Goal: Information Seeking & Learning: Learn about a topic

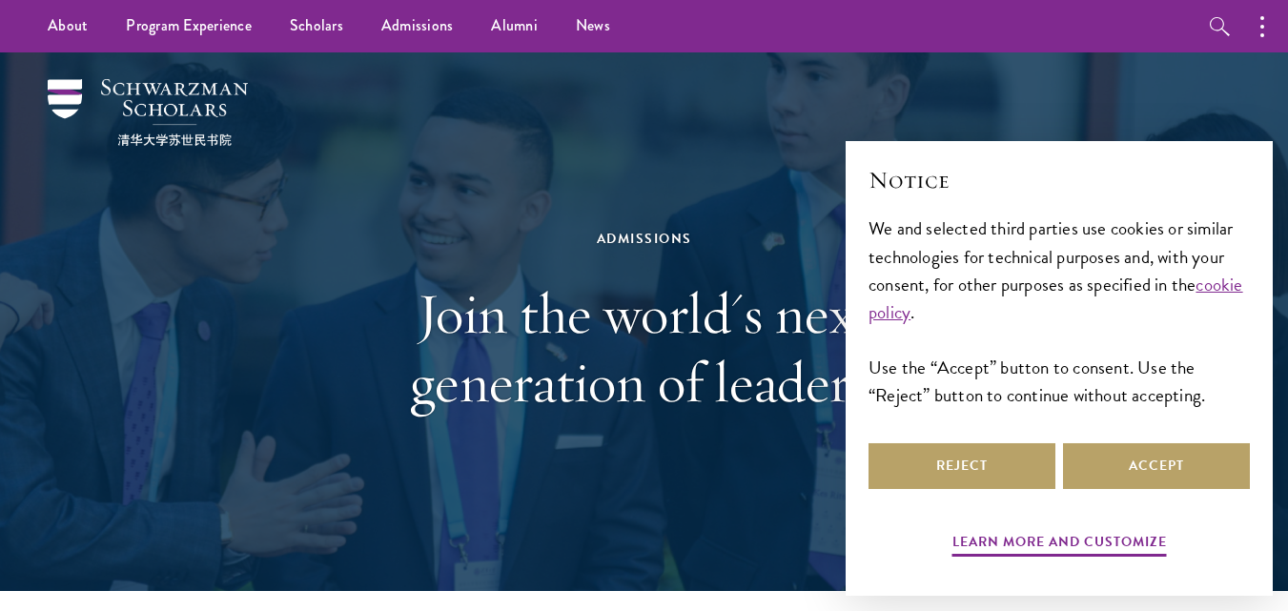
scroll to position [16, 0]
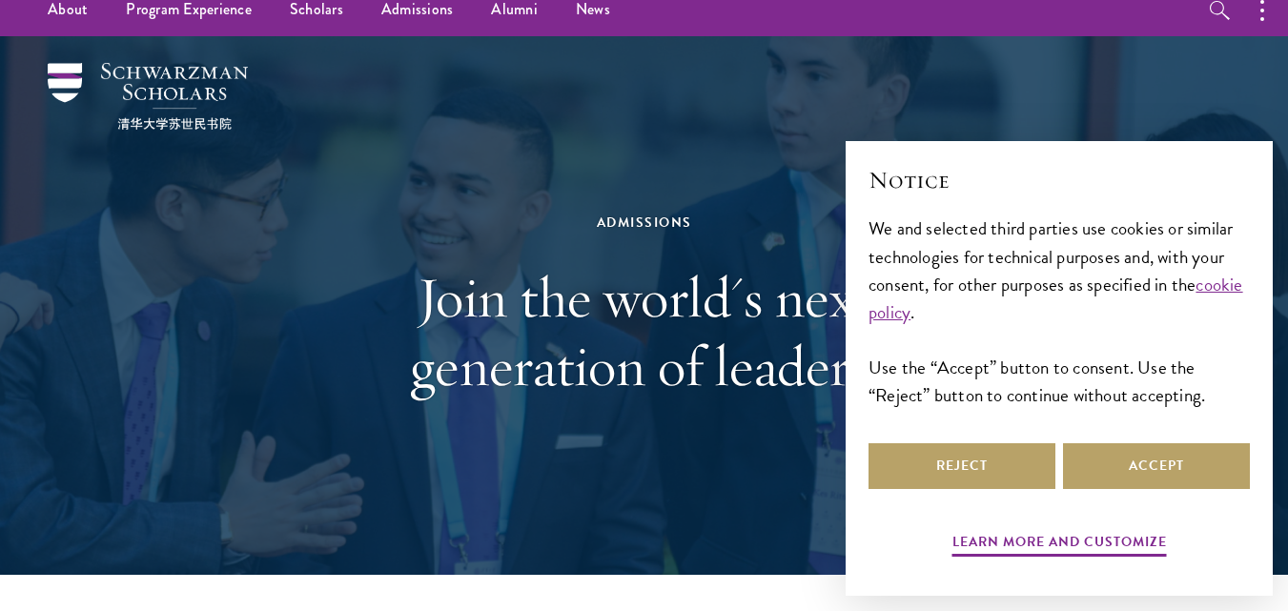
click at [1086, 402] on div "We and selected third parties use cookies or similar technologies for technical…" at bounding box center [1059, 312] width 381 height 194
click at [1123, 464] on button "Accept" at bounding box center [1156, 466] width 187 height 46
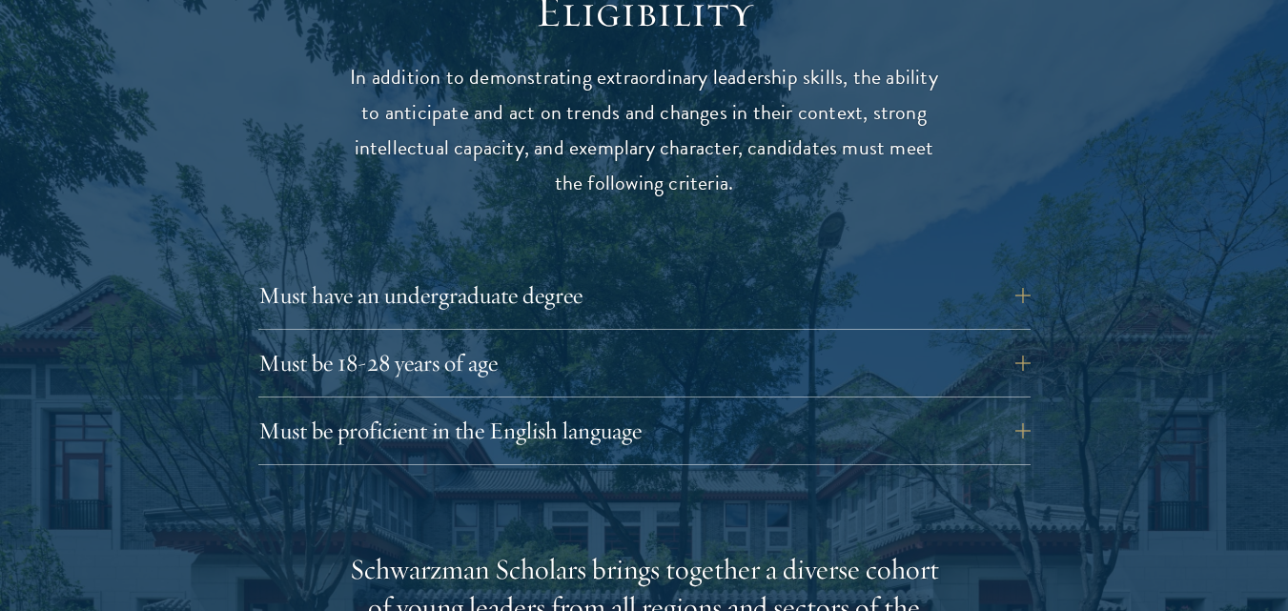
scroll to position [2605, 0]
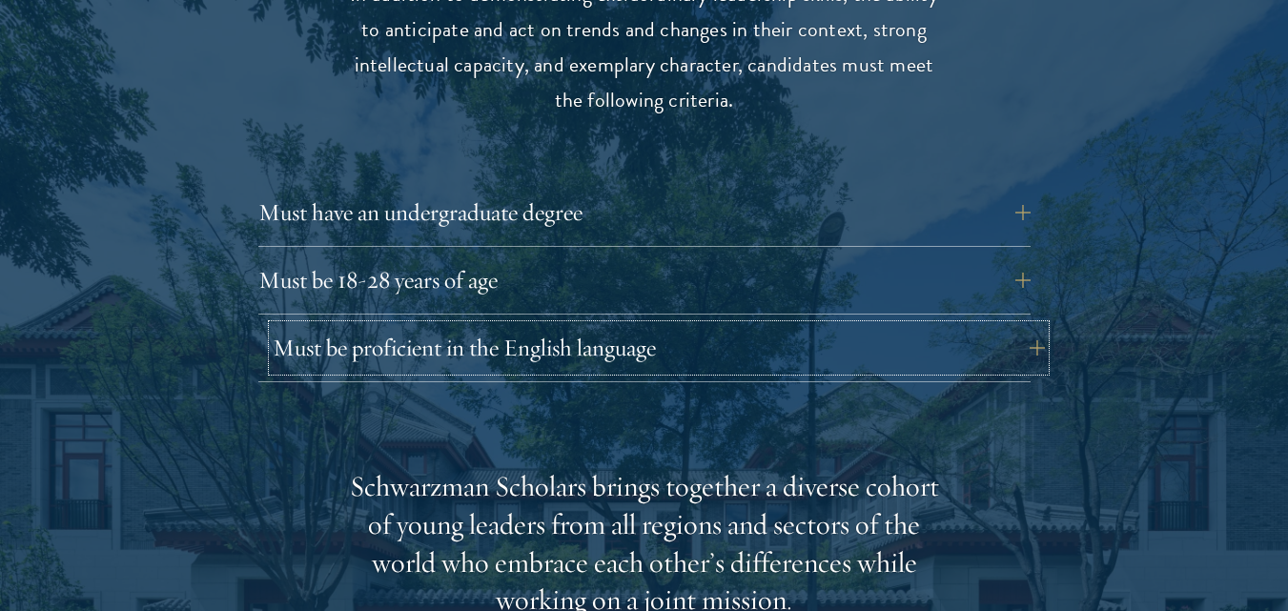
click at [1025, 325] on button "Must be proficient in the English language" at bounding box center [659, 348] width 772 height 46
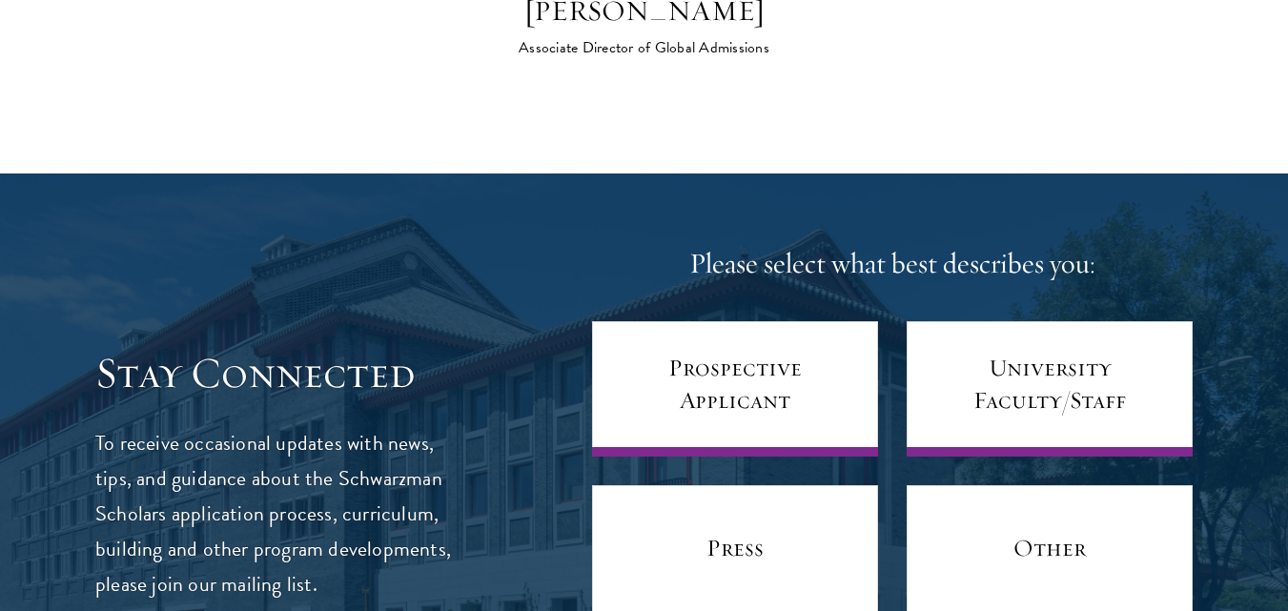
scroll to position [8008, 0]
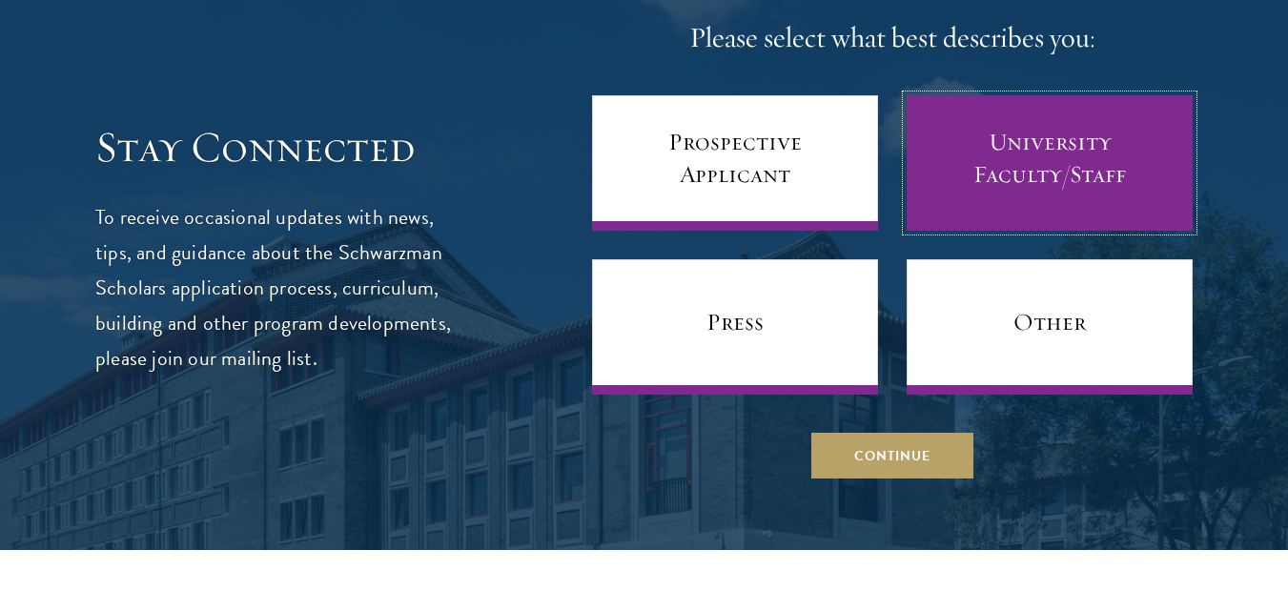
click at [1098, 155] on link "University Faculty/Staff" at bounding box center [1050, 162] width 286 height 135
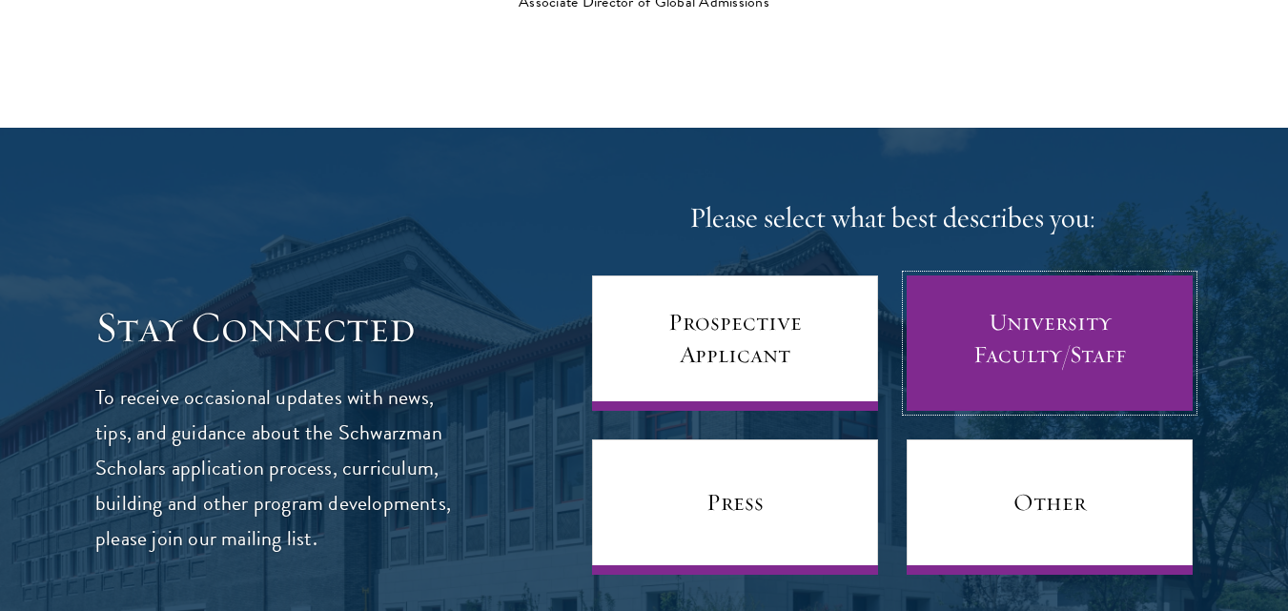
scroll to position [7880, 0]
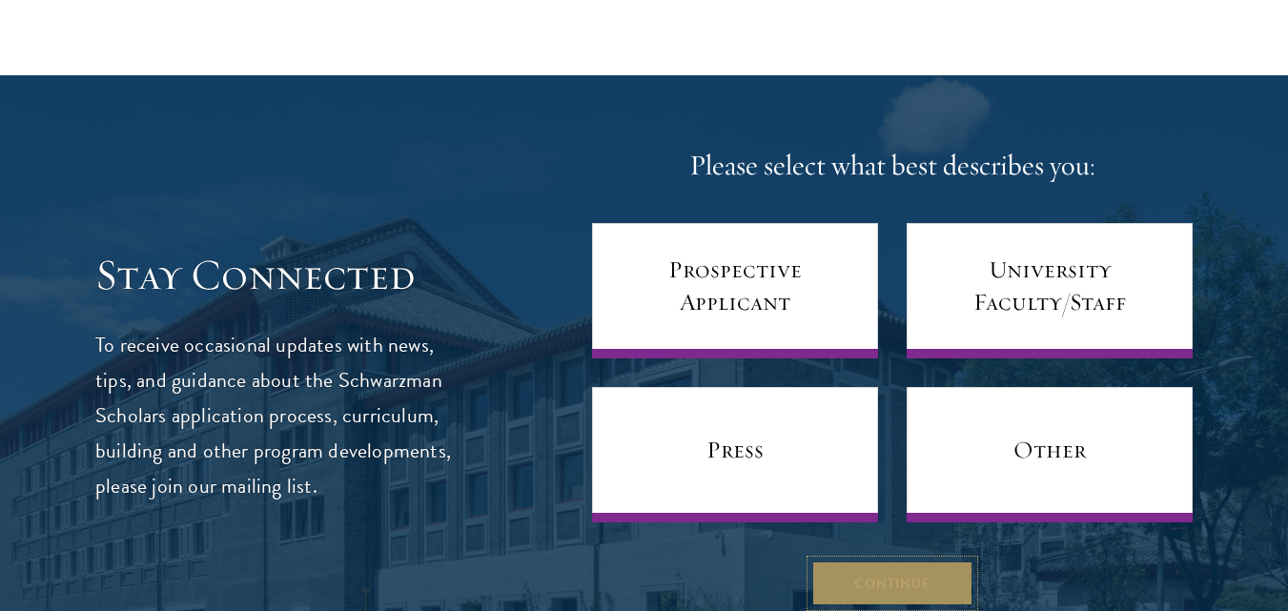
click at [859, 561] on button "Continue" at bounding box center [893, 584] width 162 height 46
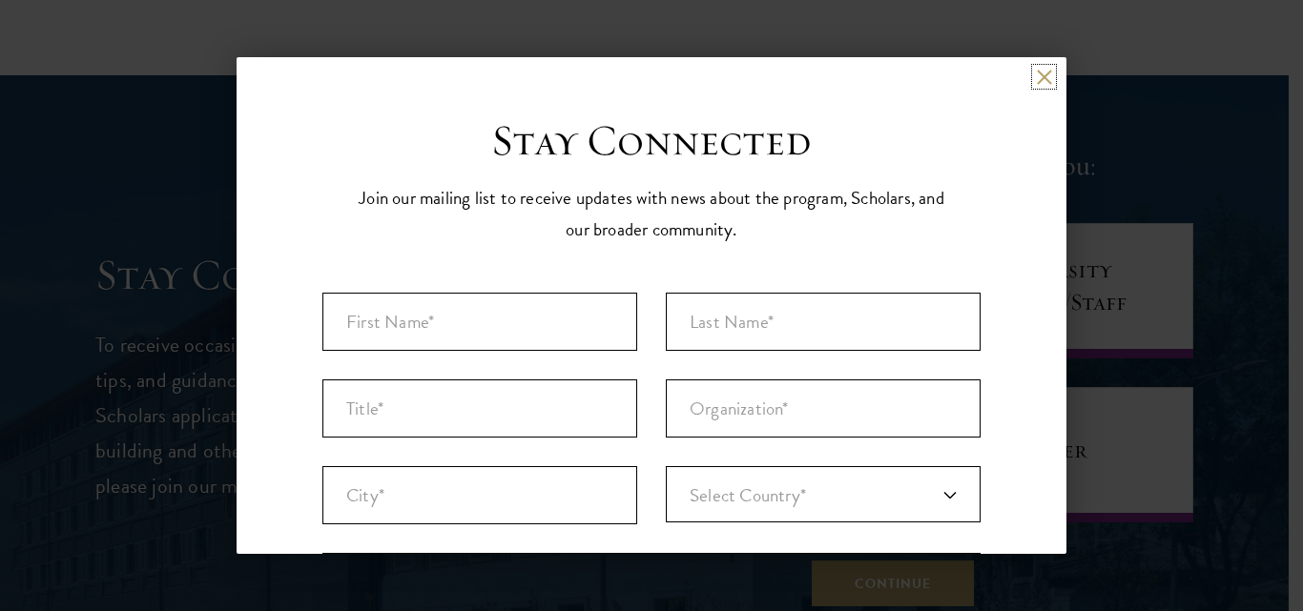
click at [1036, 79] on button at bounding box center [1044, 77] width 16 height 16
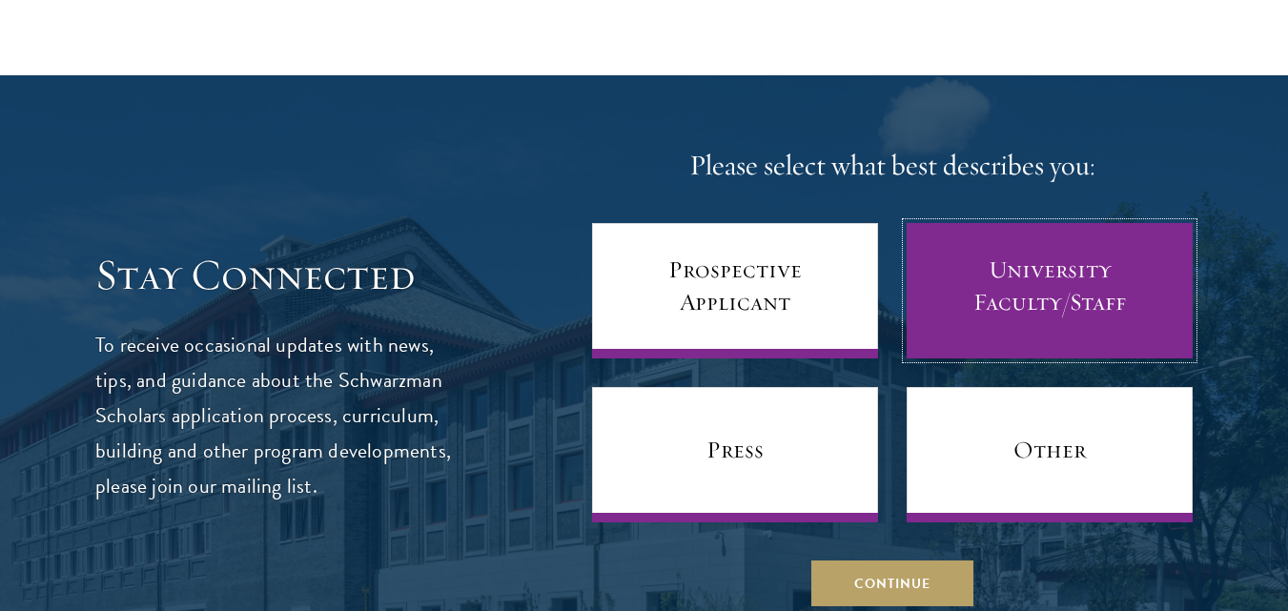
click at [1027, 232] on link "University Faculty/Staff" at bounding box center [1050, 290] width 286 height 135
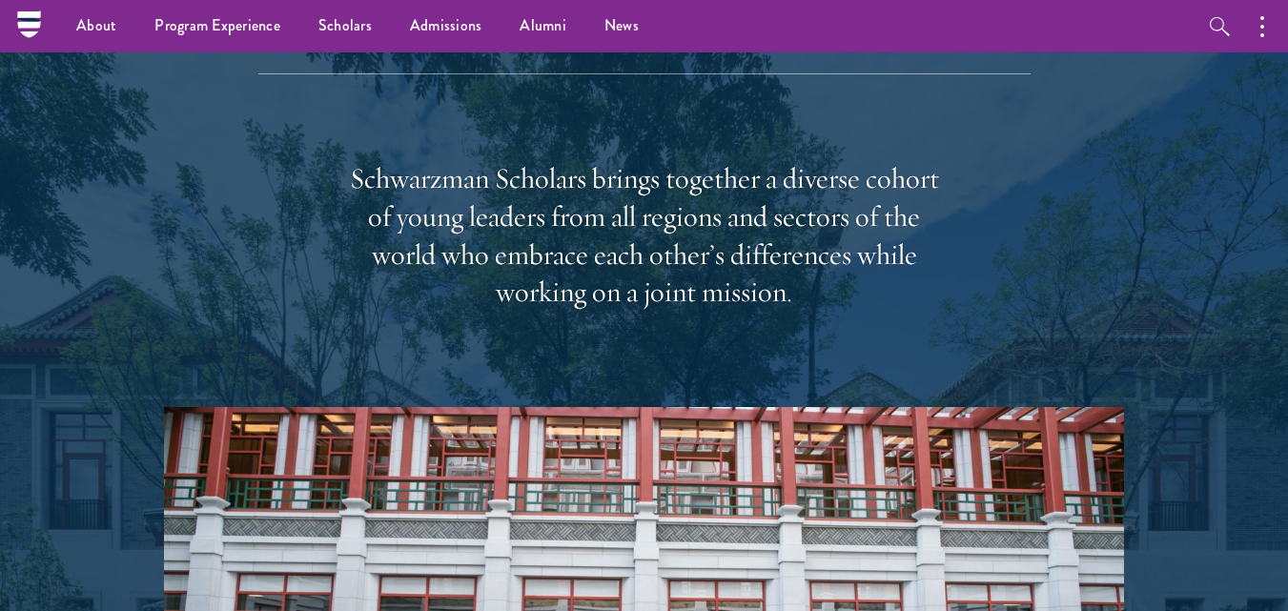
scroll to position [0, 0]
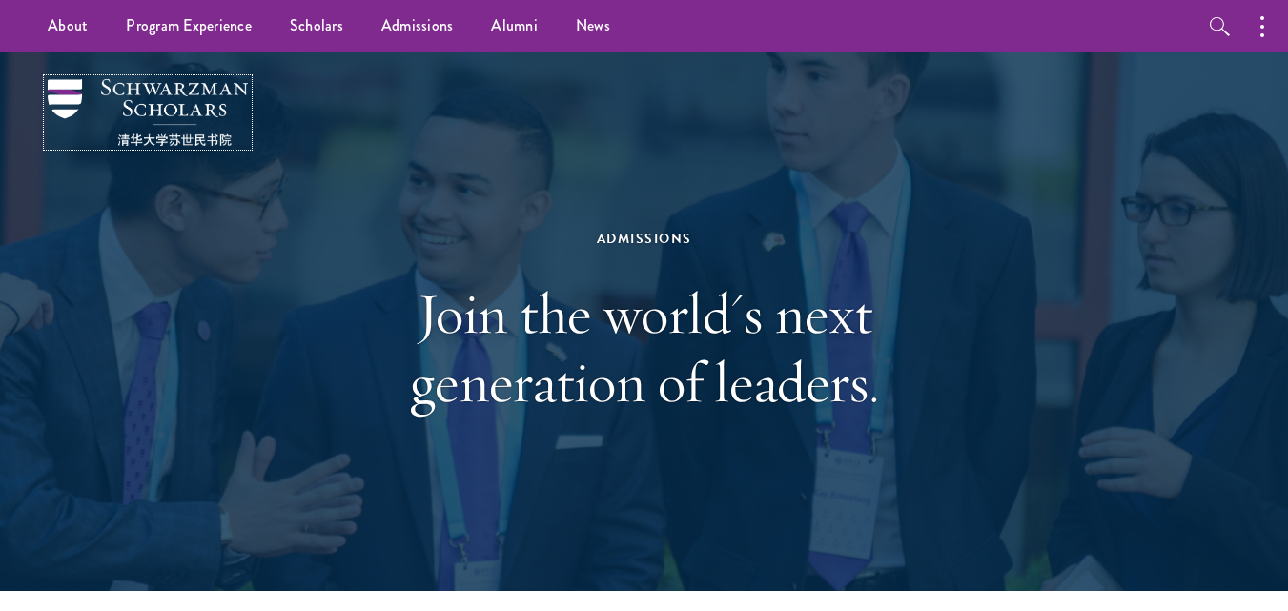
click at [220, 104] on img at bounding box center [148, 112] width 200 height 67
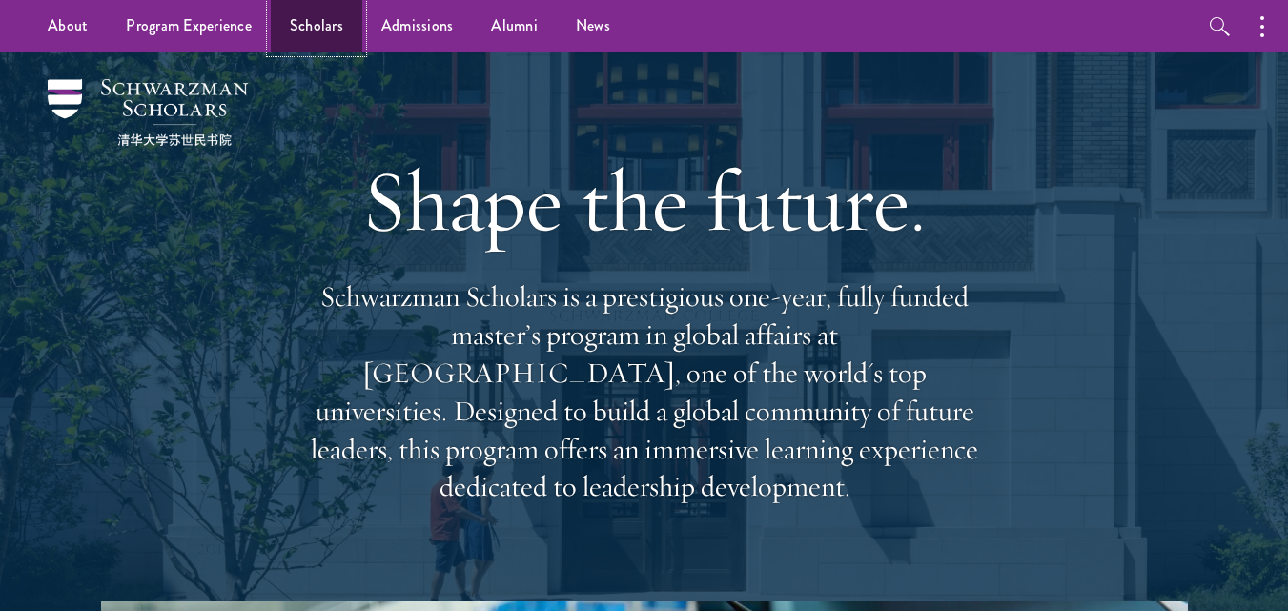
click at [334, 19] on link "Scholars" at bounding box center [317, 26] width 92 height 52
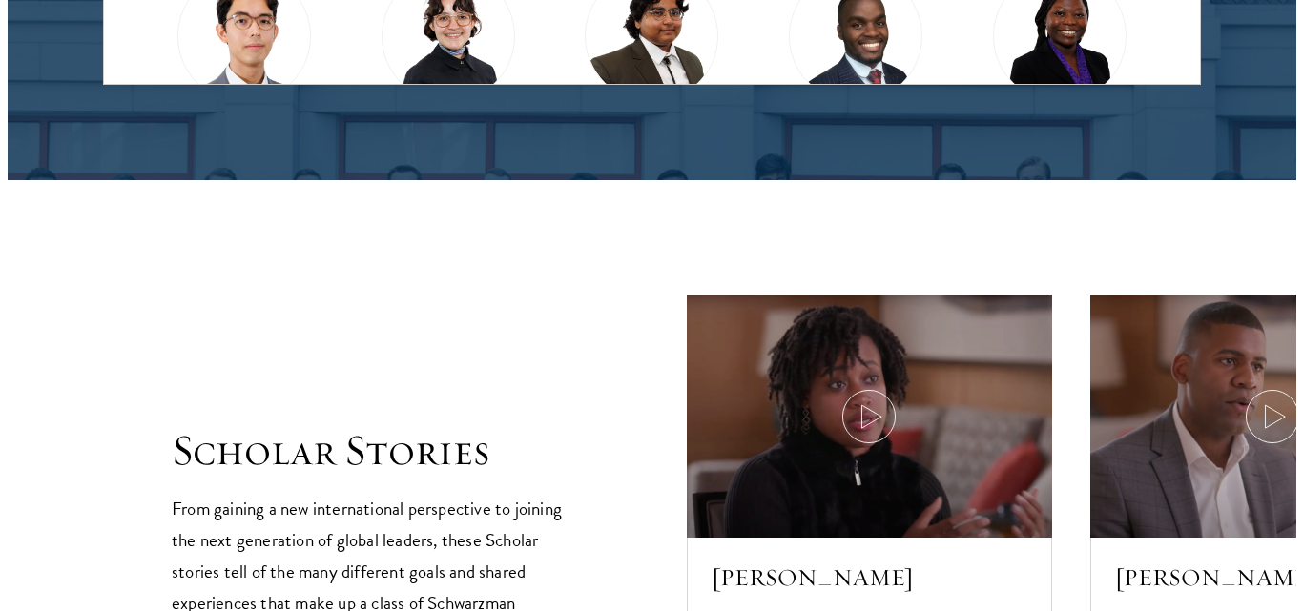
scroll to position [2959, 0]
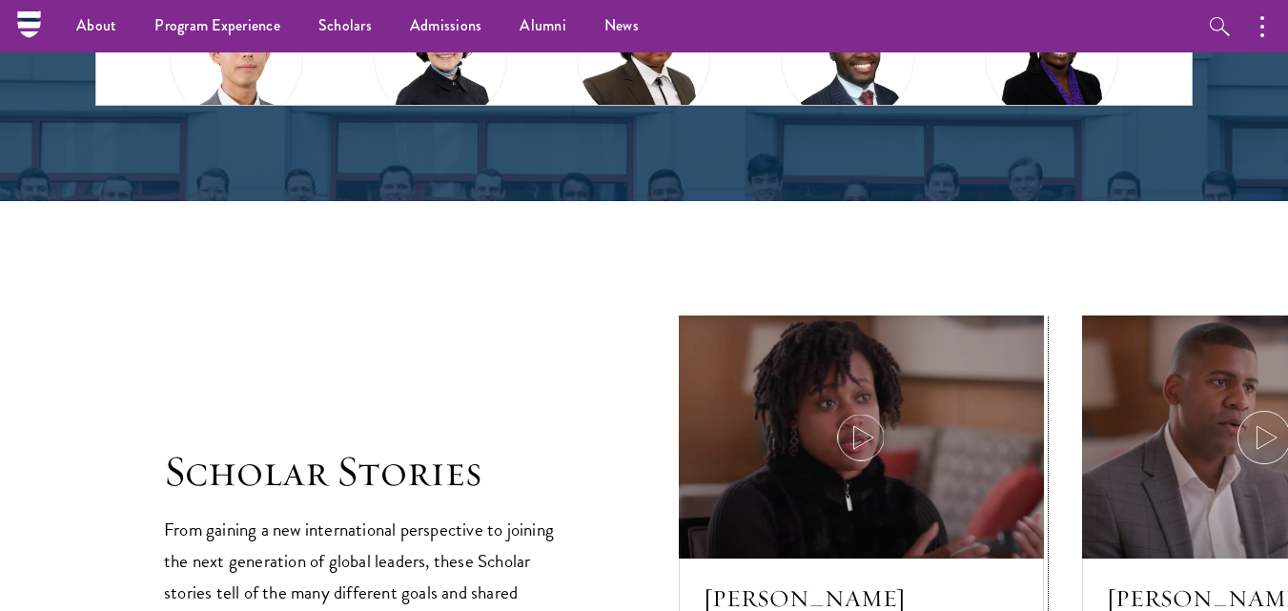
click at [950, 368] on div at bounding box center [861, 437] width 365 height 243
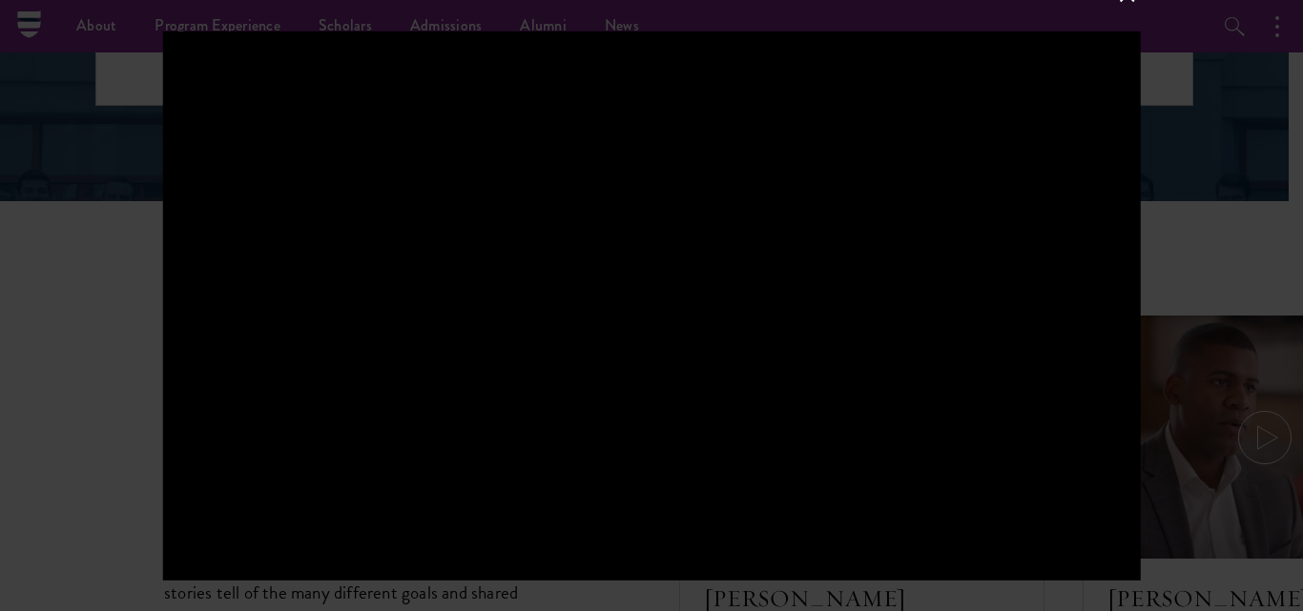
click at [587, 272] on div at bounding box center [652, 305] width 978 height 549
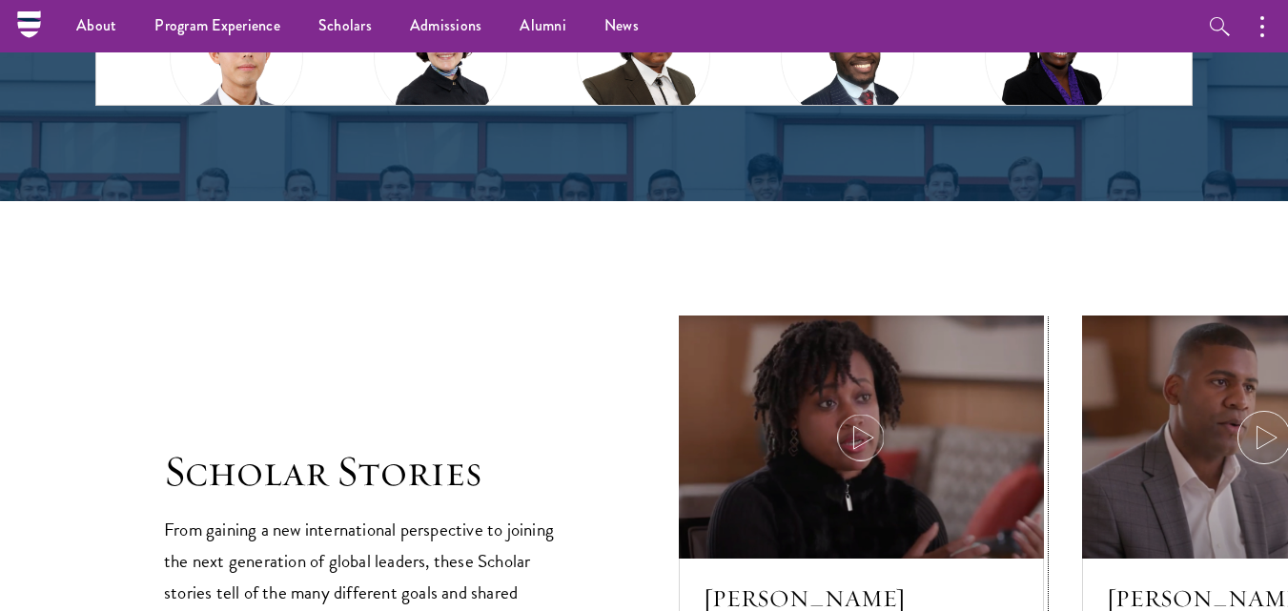
click at [852, 443] on icon at bounding box center [860, 437] width 53 height 53
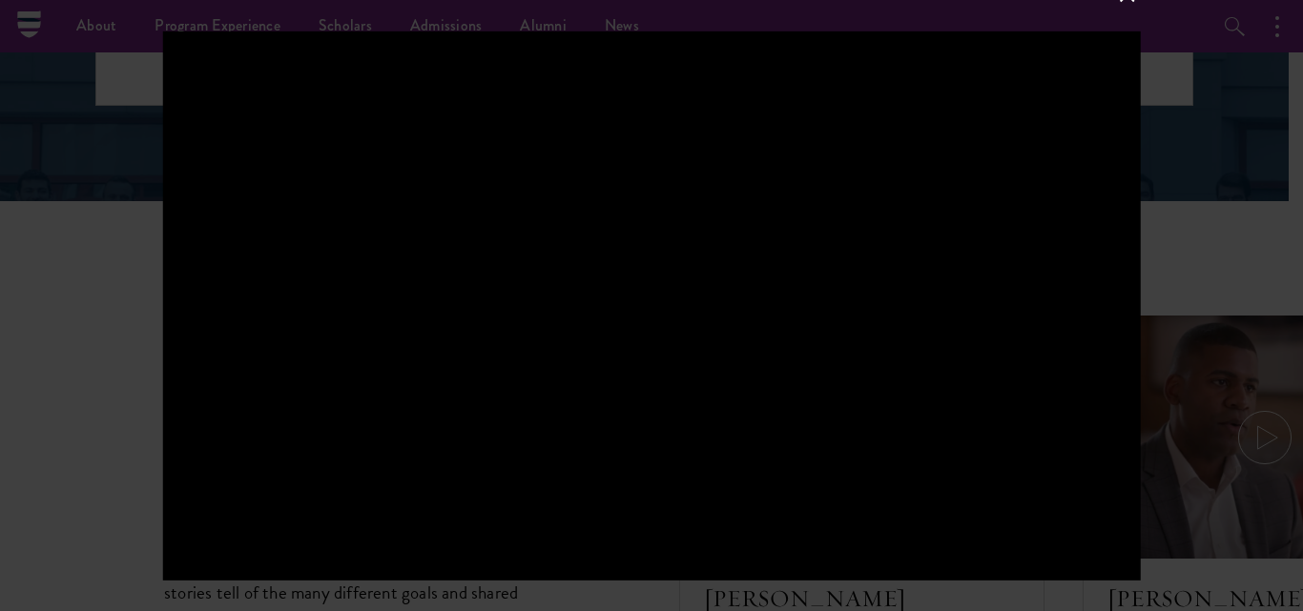
click at [1141, 389] on div at bounding box center [651, 305] width 1303 height 611
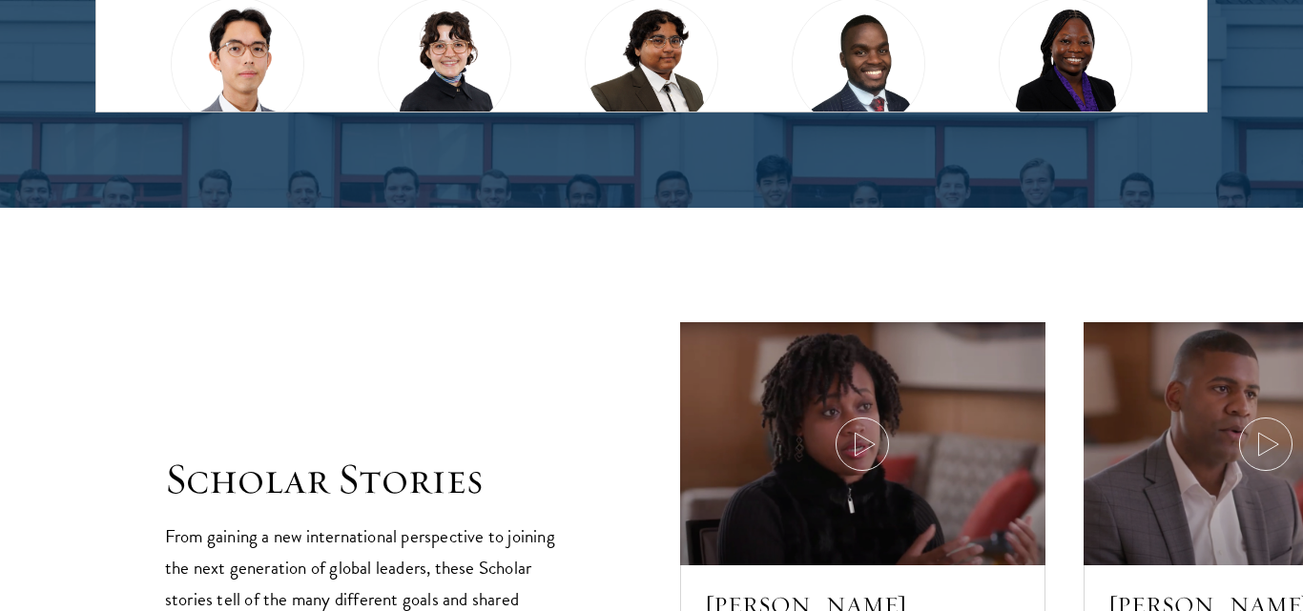
scroll to position [3493, 0]
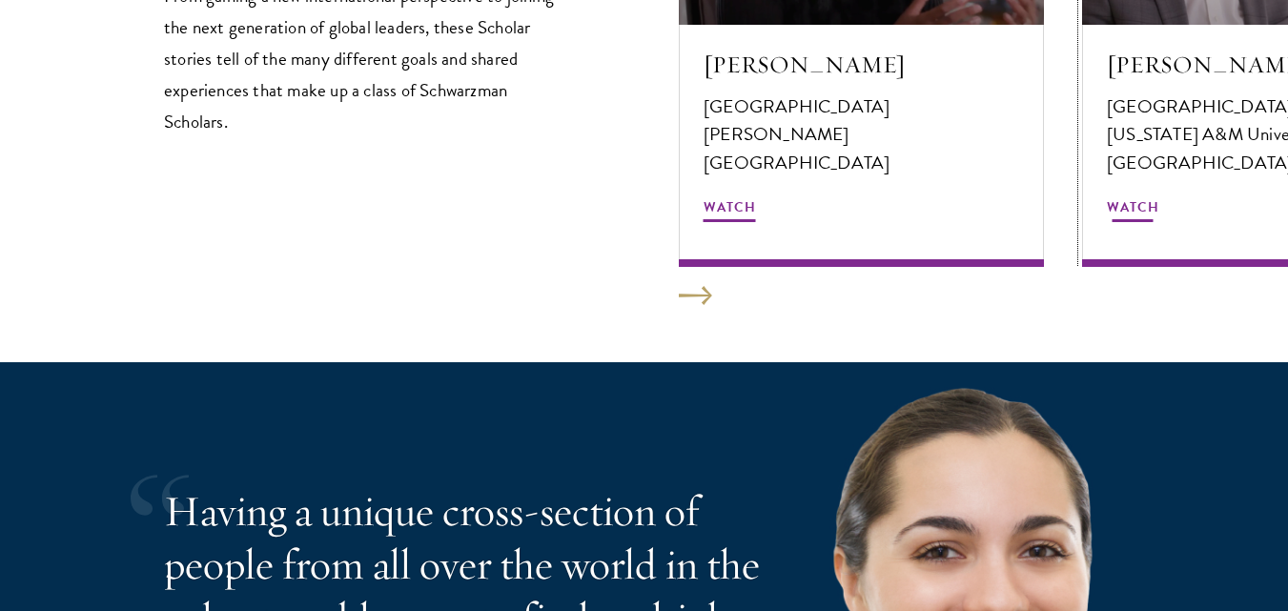
click at [1131, 211] on span "Watch" at bounding box center [1133, 211] width 52 height 30
